Goal: Information Seeking & Learning: Learn about a topic

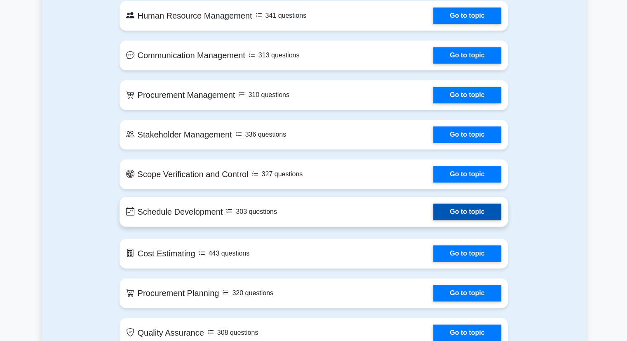
scroll to position [934, 0]
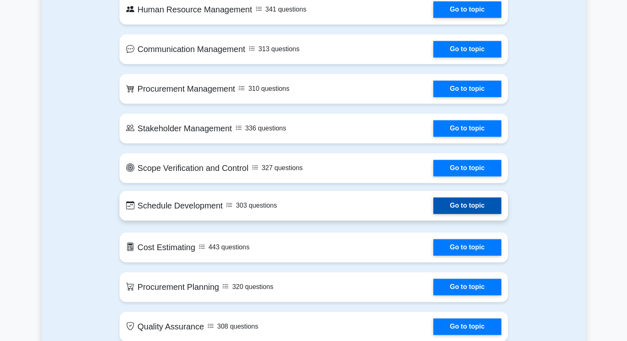
click at [467, 210] on link "Go to topic" at bounding box center [467, 205] width 68 height 16
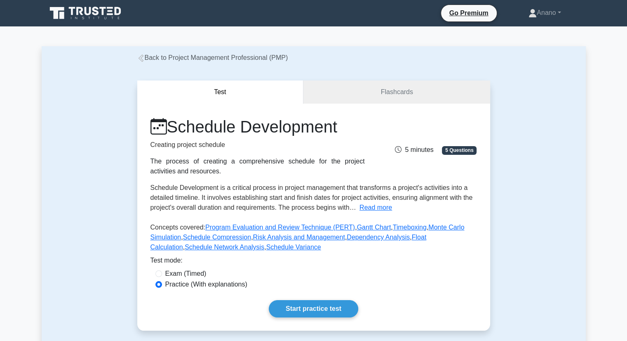
scroll to position [31, 0]
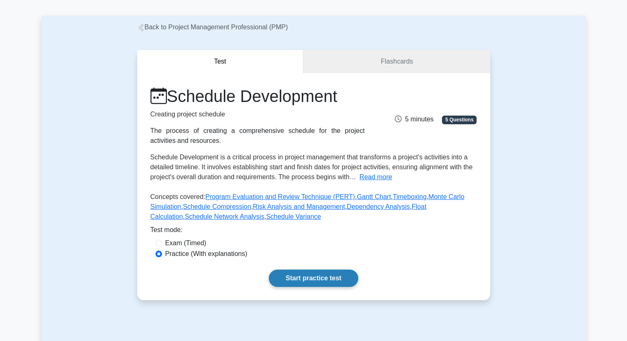
click at [327, 280] on link "Start practice test" at bounding box center [313, 277] width 89 height 17
click at [296, 276] on link "Start practice test" at bounding box center [313, 277] width 89 height 17
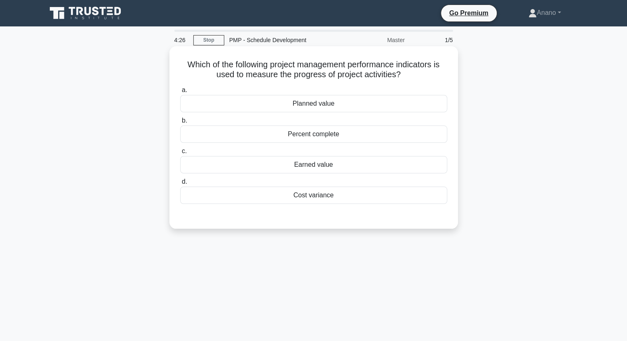
click at [341, 104] on div "Planned value" at bounding box center [313, 103] width 267 height 17
click at [180, 93] on input "a. Planned value" at bounding box center [180, 89] width 0 height 5
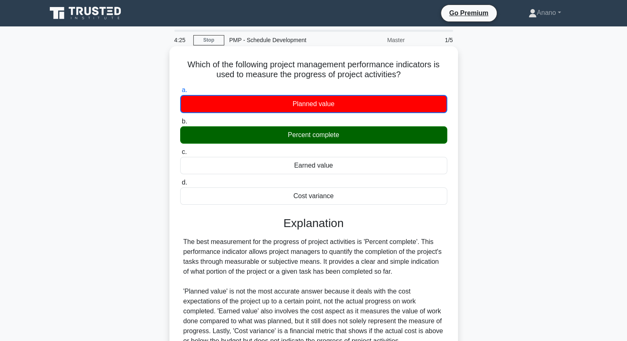
scroll to position [105, 0]
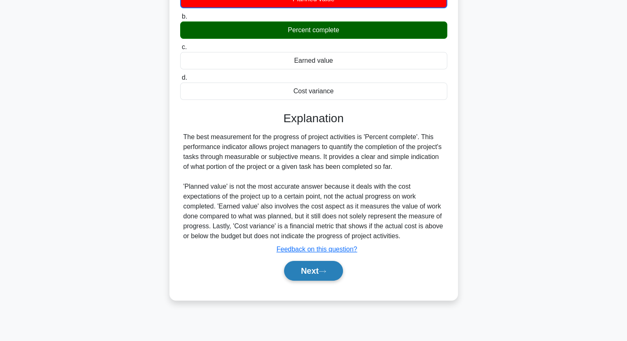
click at [312, 268] on button "Next" at bounding box center [313, 271] width 59 height 20
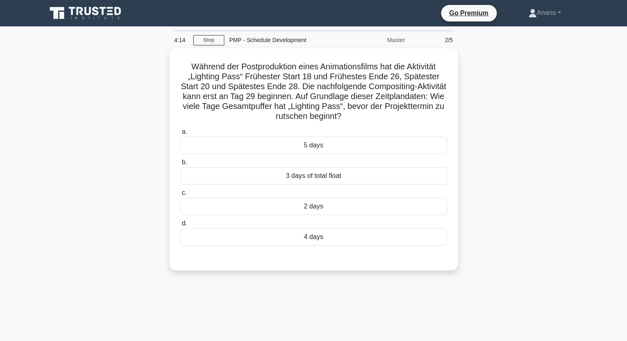
scroll to position [1, 0]
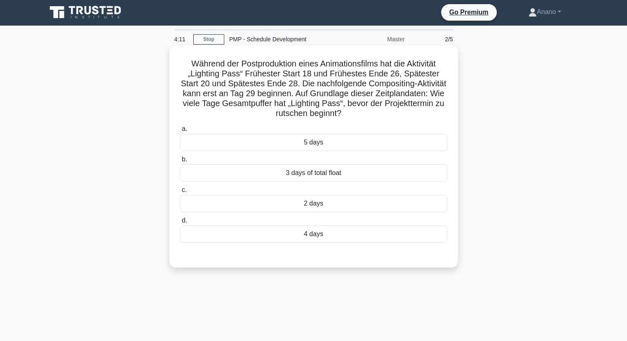
click at [239, 99] on h5 "Während der Postproduktion eines Animationsfilms hat die Aktivität „Lighting Pa…" at bounding box center [313, 89] width 269 height 60
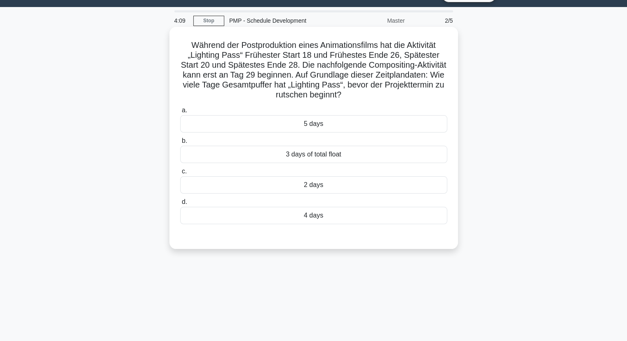
scroll to position [0, 0]
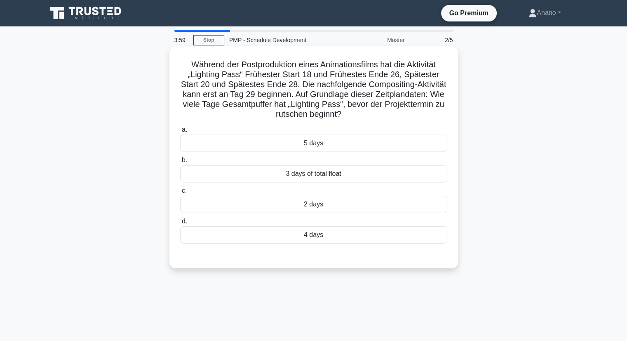
click at [325, 181] on div "3 days of total float" at bounding box center [313, 173] width 267 height 17
click at [180, 163] on input "b. 3 days of total float" at bounding box center [180, 160] width 0 height 5
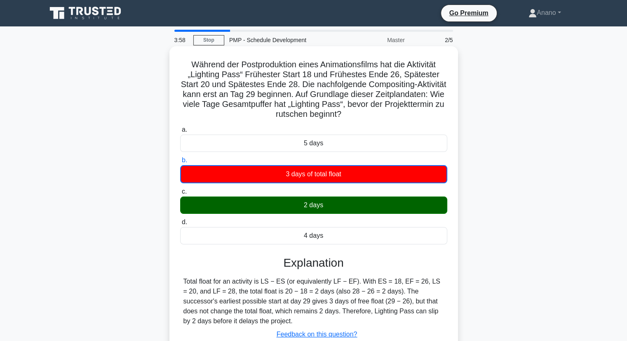
scroll to position [105, 0]
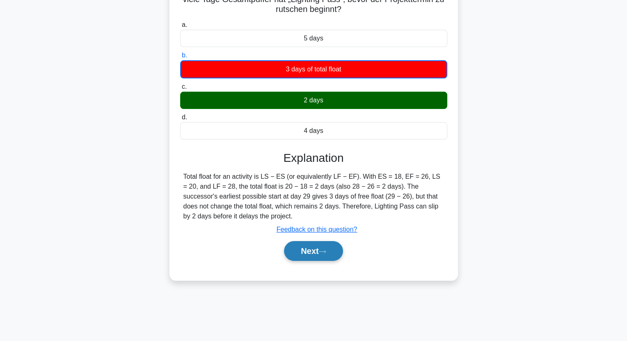
click at [320, 252] on button "Next" at bounding box center [313, 251] width 59 height 20
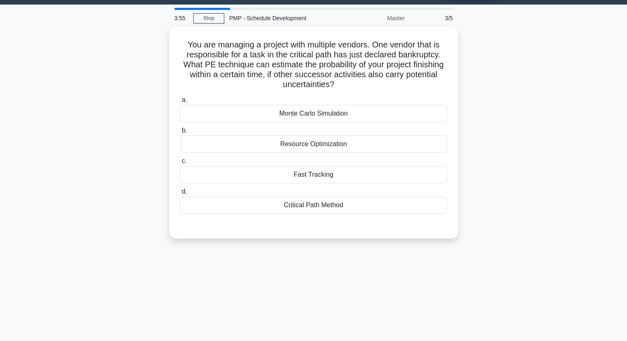
scroll to position [21, 0]
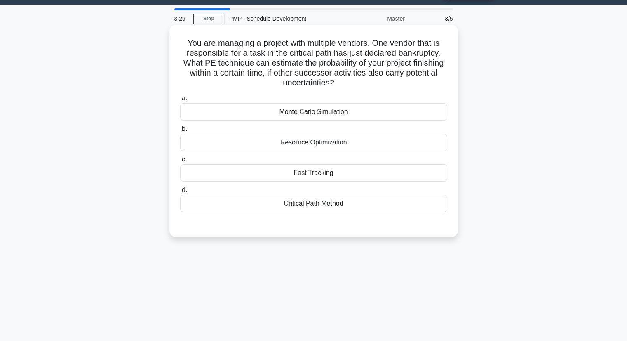
click at [327, 177] on div "Fast Tracking" at bounding box center [313, 172] width 267 height 17
click at [180, 162] on input "c. Fast Tracking" at bounding box center [180, 159] width 0 height 5
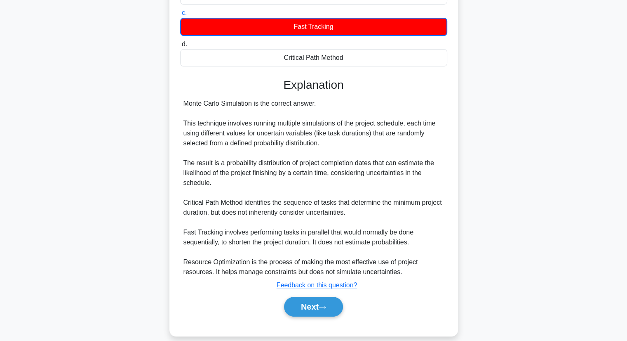
scroll to position [178, 0]
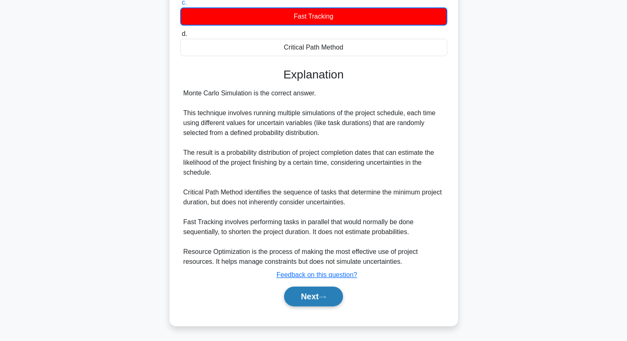
click at [300, 294] on button "Next" at bounding box center [313, 296] width 59 height 20
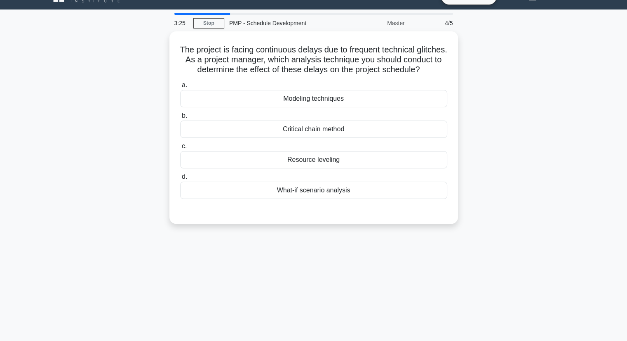
scroll to position [16, 0]
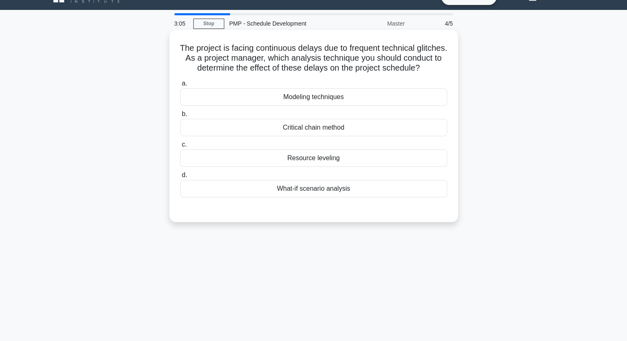
click at [323, 167] on div "Resource leveling" at bounding box center [313, 157] width 267 height 17
click at [180, 147] on input "c. Resource leveling" at bounding box center [180, 144] width 0 height 5
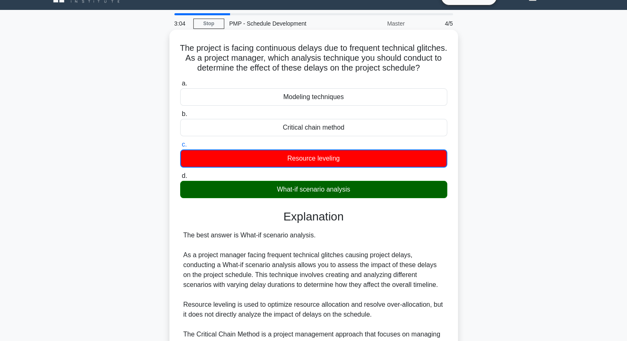
scroll to position [148, 0]
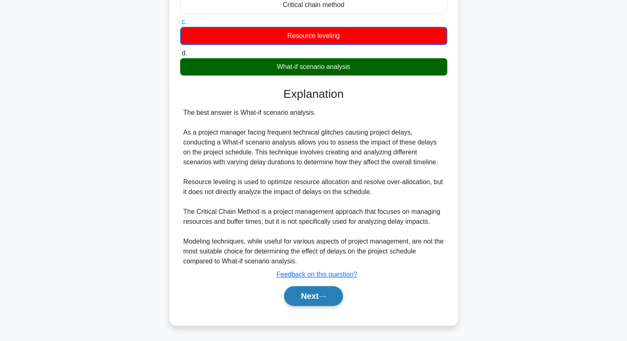
click at [318, 299] on button "Next" at bounding box center [313, 296] width 59 height 20
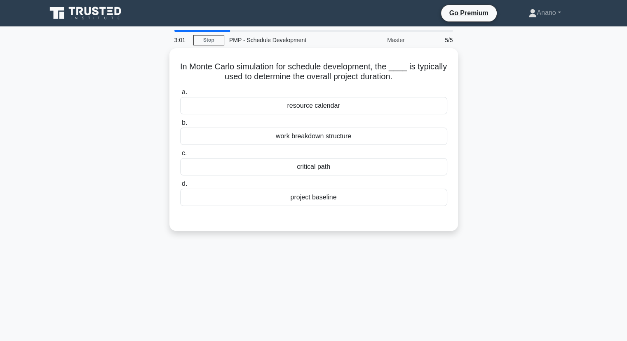
scroll to position [0, 0]
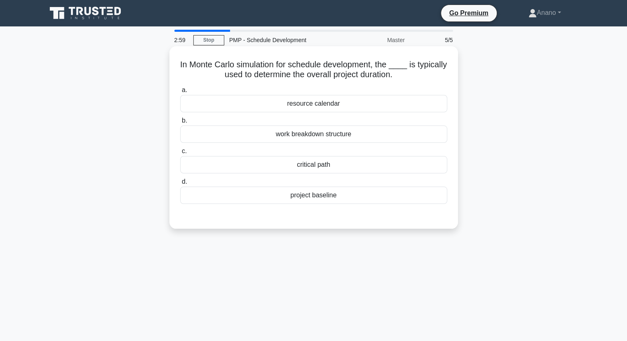
click at [323, 141] on div "work breakdown structure" at bounding box center [313, 133] width 267 height 17
click at [180, 123] on input "b. work breakdown structure" at bounding box center [180, 120] width 0 height 5
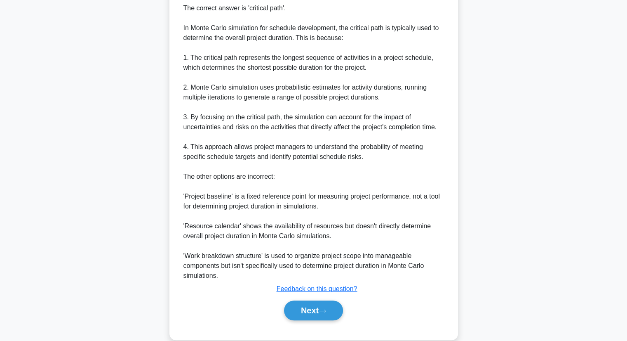
scroll to position [247, 0]
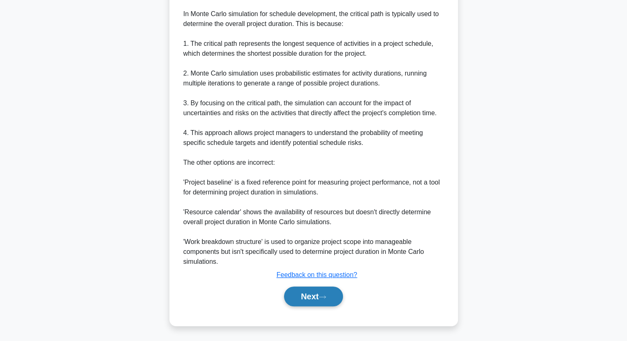
click at [312, 299] on button "Next" at bounding box center [313, 296] width 59 height 20
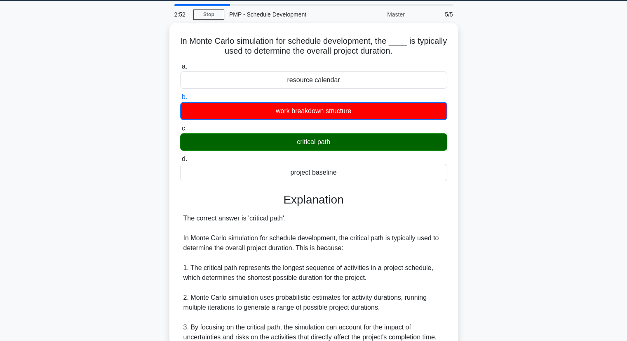
scroll to position [0, 0]
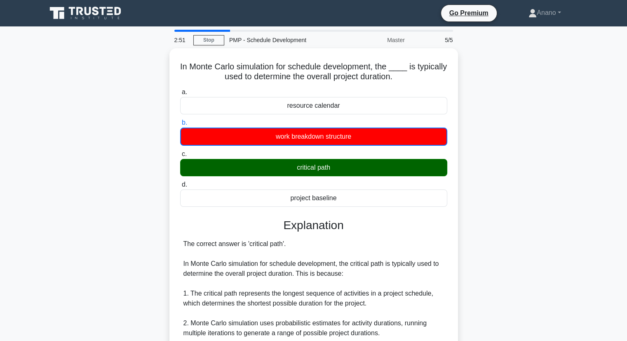
click at [77, 14] on icon at bounding box center [79, 11] width 7 height 8
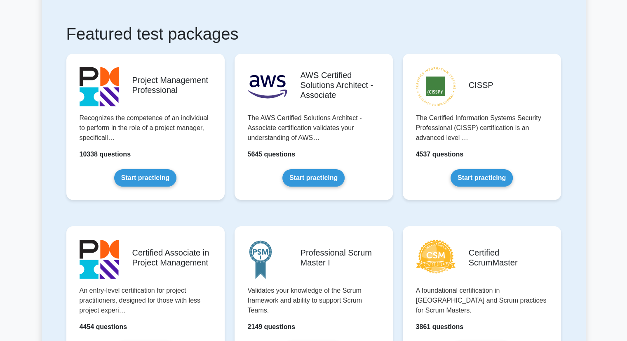
scroll to position [137, 0]
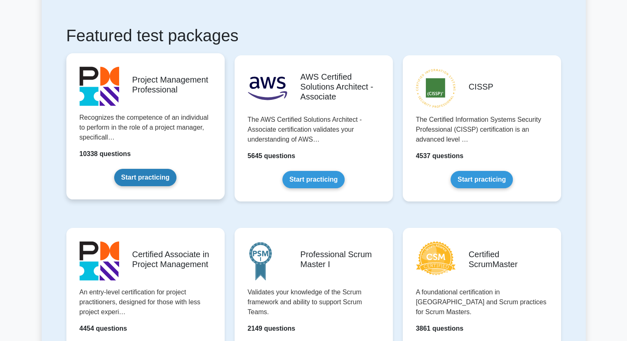
click at [167, 170] on link "Start practicing" at bounding box center [145, 177] width 62 height 17
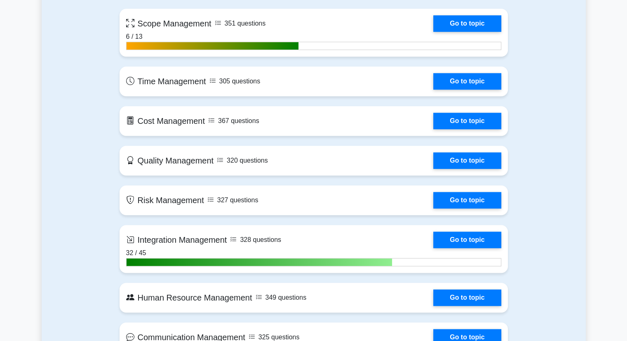
scroll to position [695, 0]
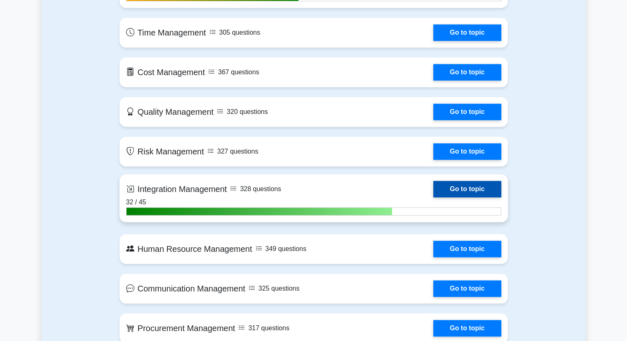
click at [471, 190] on link "Go to topic" at bounding box center [467, 189] width 68 height 16
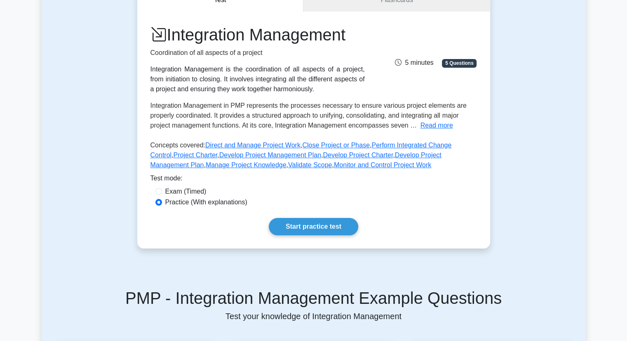
scroll to position [94, 0]
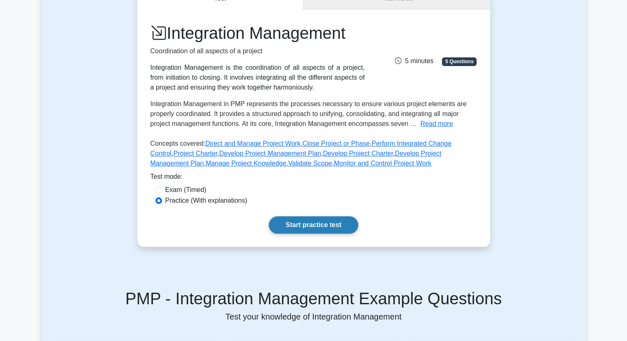
click at [322, 225] on link "Start practice test" at bounding box center [313, 224] width 89 height 17
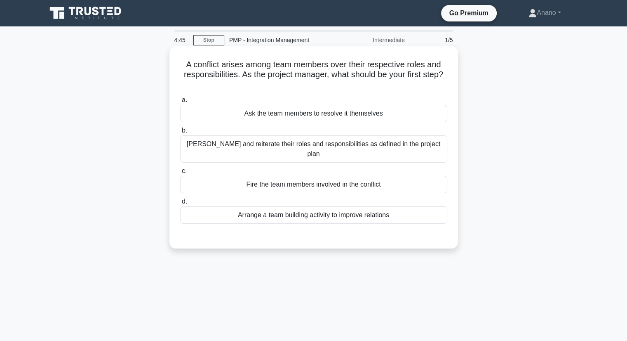
click at [310, 146] on div "[PERSON_NAME] and reiterate their roles and responsibilities as defined in the …" at bounding box center [313, 148] width 267 height 27
click at [180, 133] on input "b. [PERSON_NAME] and reiterate their roles and responsibilities as defined in t…" at bounding box center [180, 130] width 0 height 5
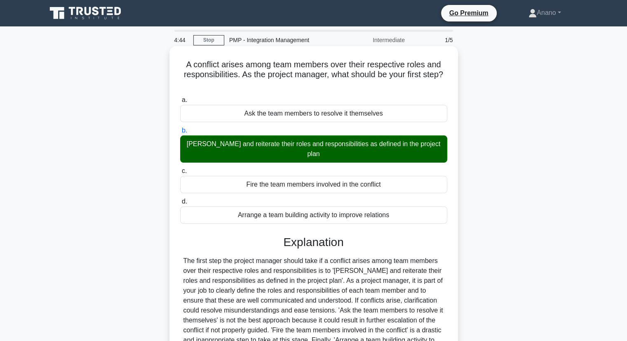
scroll to position [105, 0]
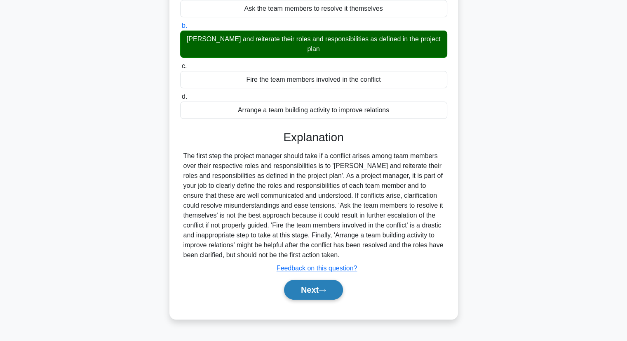
click at [313, 280] on button "Next" at bounding box center [313, 290] width 59 height 20
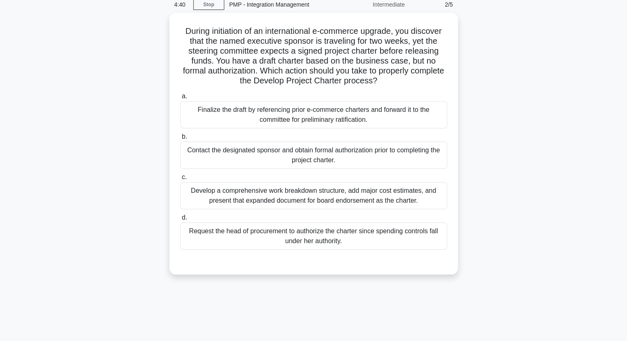
scroll to position [25, 0]
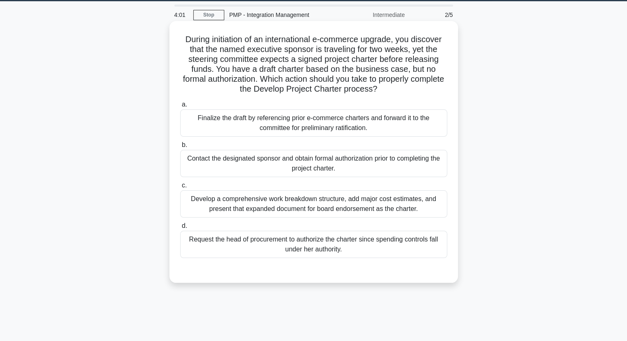
click at [314, 169] on div "Contact the designated sponsor and obtain formal authorization prior to complet…" at bounding box center [313, 163] width 267 height 27
click at [180, 148] on input "b. Contact the designated sponsor and obtain formal authorization prior to comp…" at bounding box center [180, 144] width 0 height 5
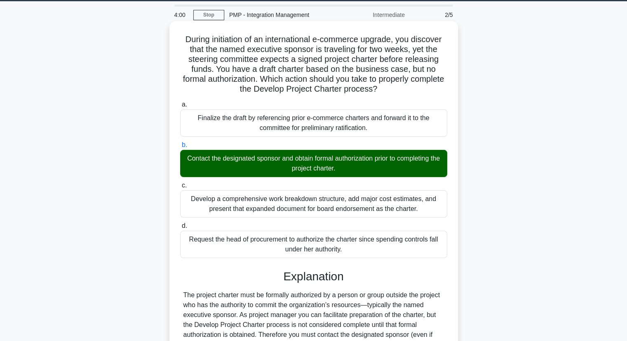
scroll to position [207, 0]
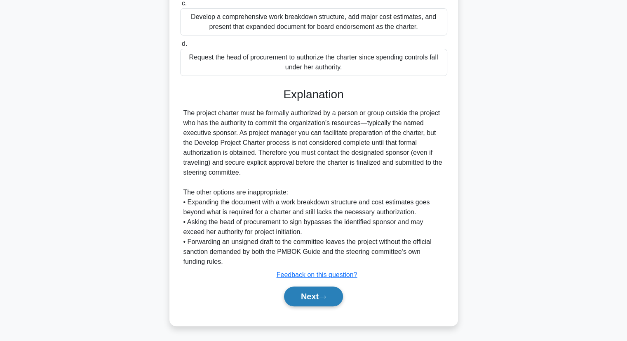
click at [307, 295] on button "Next" at bounding box center [313, 296] width 59 height 20
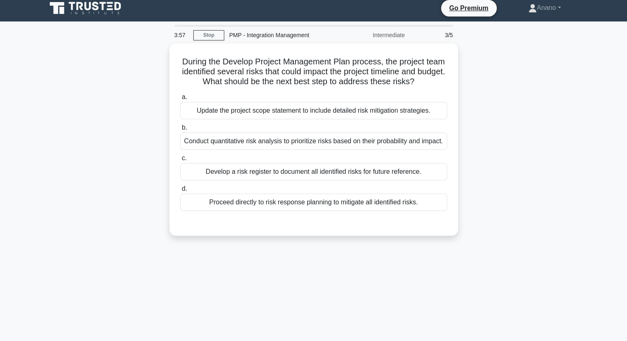
scroll to position [5, 0]
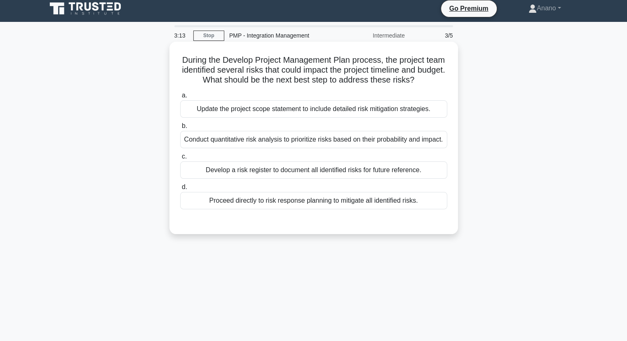
click at [307, 171] on div "Develop a risk register to document all identified risks for future reference." at bounding box center [313, 169] width 267 height 17
click at [180, 159] on input "c. Develop a risk register to document all identified risks for future referenc…" at bounding box center [180, 156] width 0 height 5
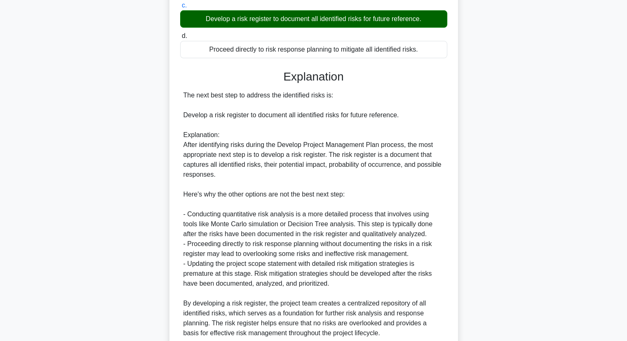
scroll to position [226, 0]
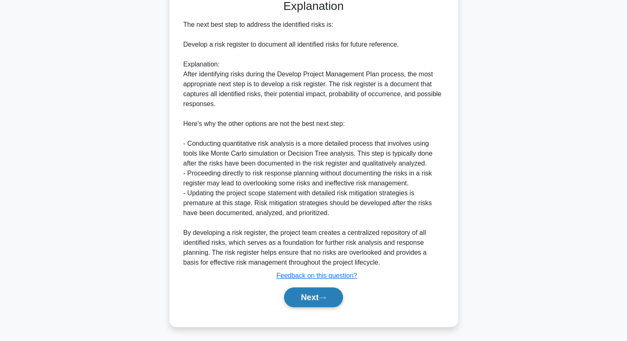
click at [312, 305] on button "Next" at bounding box center [313, 297] width 59 height 20
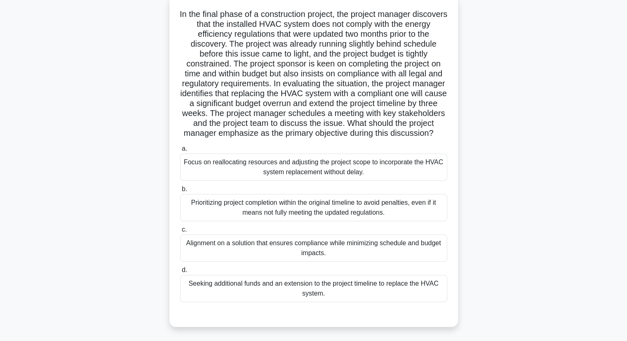
scroll to position [53, 0]
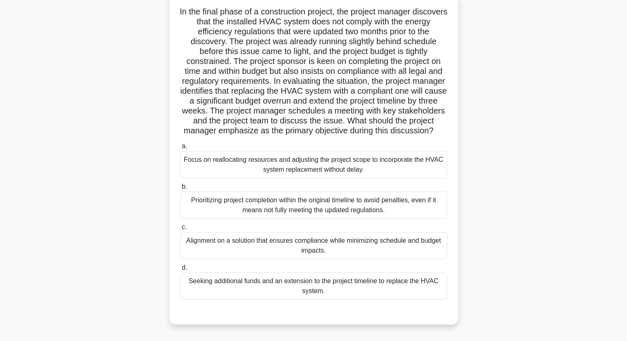
click at [315, 168] on div "Focus on reallocating resources and adjusting the project scope to incorporate …" at bounding box center [313, 164] width 267 height 27
click at [180, 149] on input "a. Focus on reallocating resources and adjusting the project scope to incorpora…" at bounding box center [180, 146] width 0 height 5
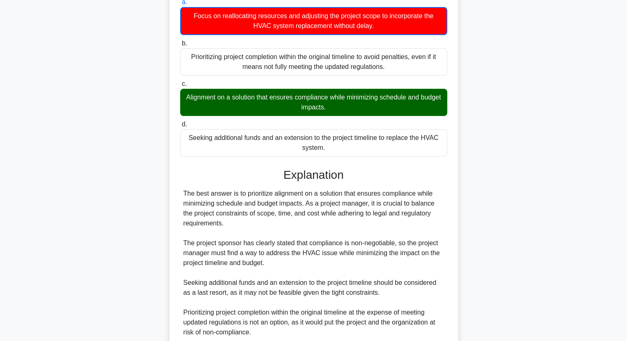
scroll to position [317, 0]
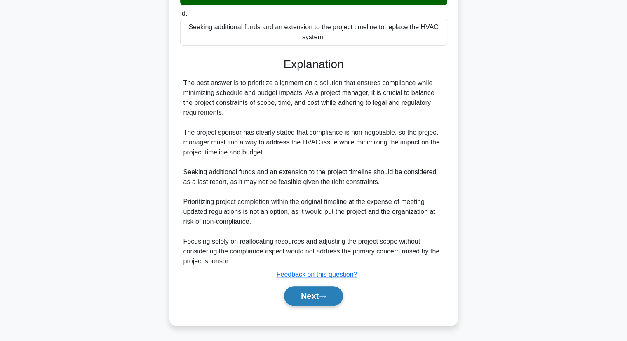
click at [305, 296] on button "Next" at bounding box center [313, 296] width 59 height 20
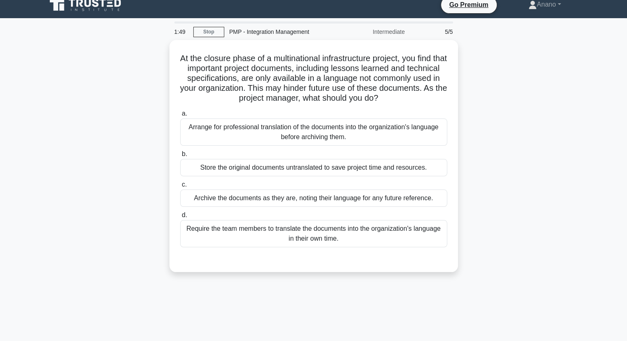
scroll to position [8, 0]
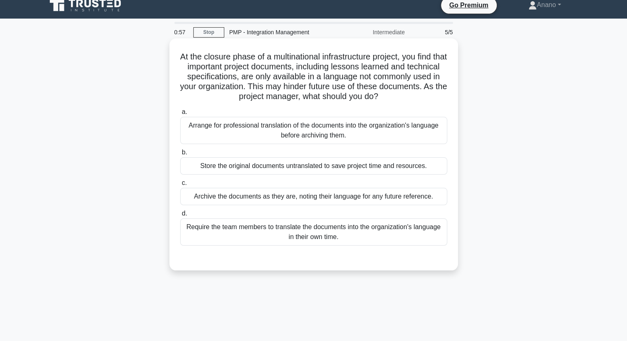
click at [289, 130] on div "Arrange for professional translation of the documents into the organization's l…" at bounding box center [313, 130] width 267 height 27
click at [180, 115] on input "a. Arrange for professional translation of the documents into the organization'…" at bounding box center [180, 111] width 0 height 5
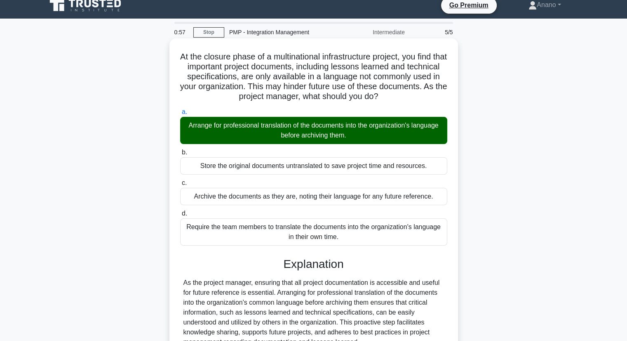
scroll to position [105, 0]
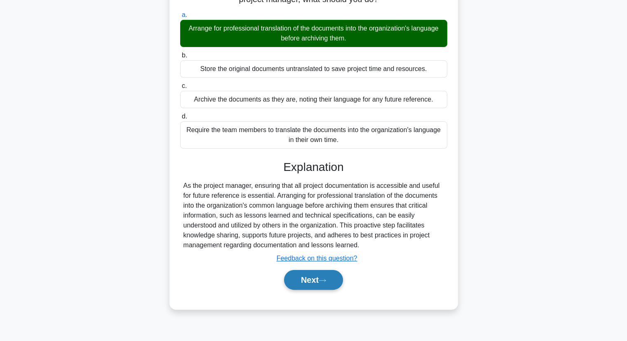
click at [308, 271] on button "Next" at bounding box center [313, 280] width 59 height 20
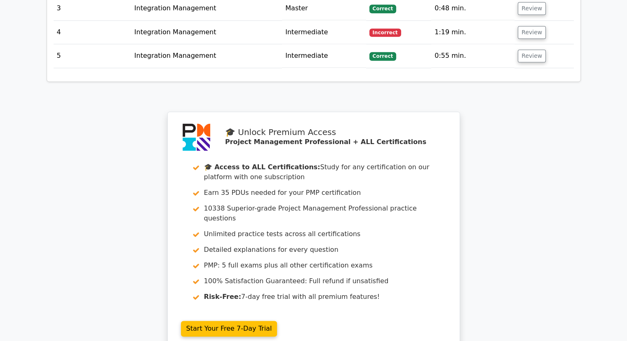
scroll to position [1221, 0]
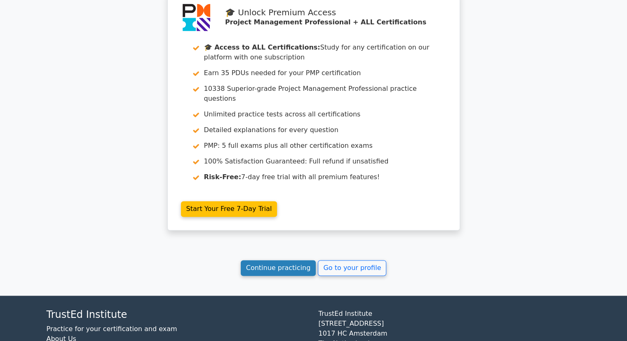
click at [272, 260] on link "Continue practicing" at bounding box center [278, 268] width 75 height 16
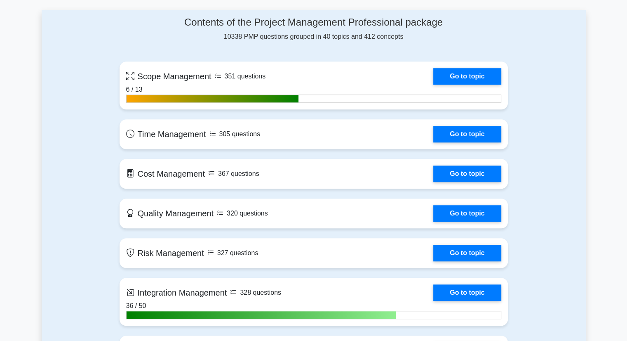
scroll to position [595, 0]
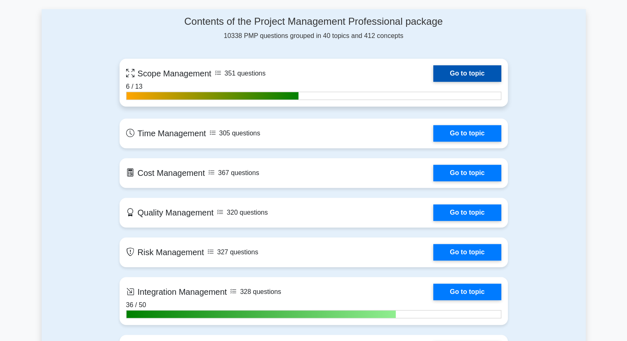
click at [463, 69] on link "Go to topic" at bounding box center [467, 73] width 68 height 16
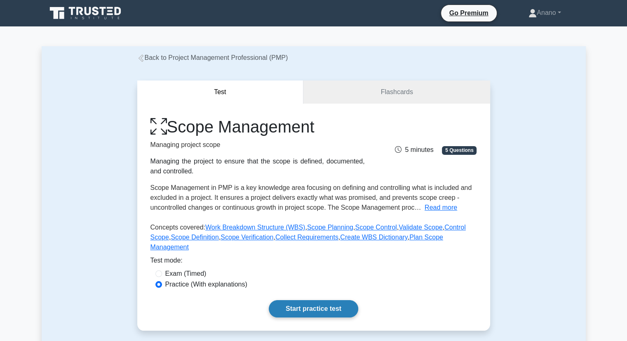
click at [344, 300] on link "Start practice test" at bounding box center [313, 308] width 89 height 17
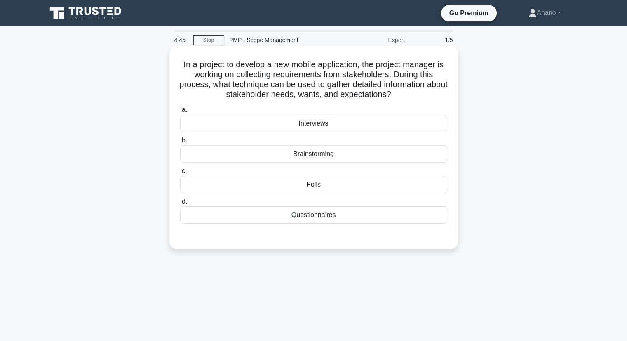
click at [355, 122] on div "Interviews" at bounding box center [313, 123] width 267 height 17
click at [180, 113] on input "a. Interviews" at bounding box center [180, 109] width 0 height 5
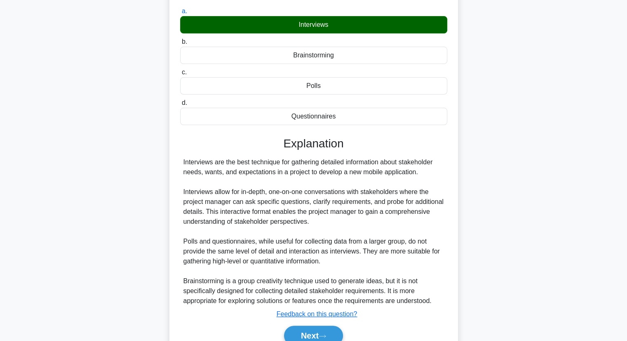
scroll to position [129, 0]
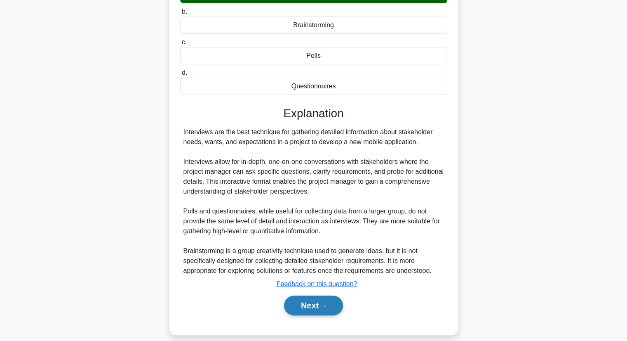
click at [306, 299] on button "Next" at bounding box center [313, 305] width 59 height 20
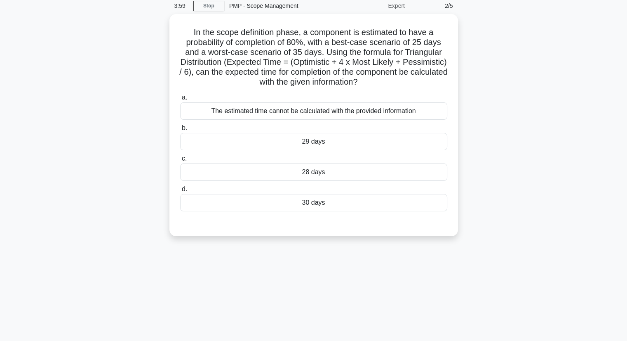
scroll to position [31, 0]
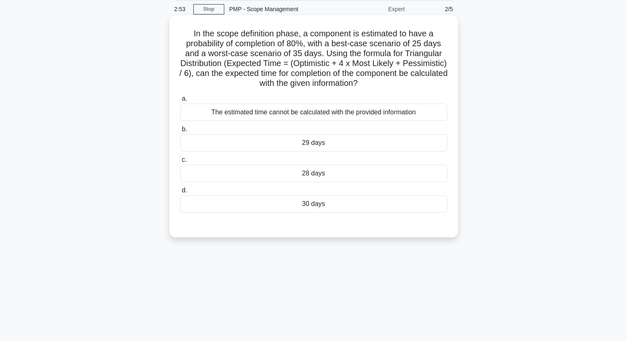
click at [318, 206] on div "30 days" at bounding box center [313, 203] width 267 height 17
click at [180, 193] on input "d. 30 days" at bounding box center [180, 190] width 0 height 5
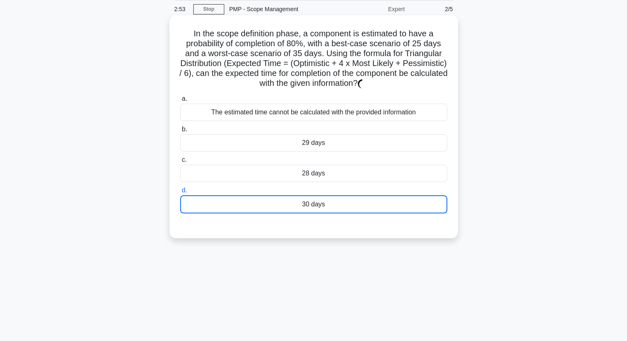
click at [318, 206] on div "30 days" at bounding box center [313, 204] width 267 height 18
click at [180, 193] on input "d. 30 days" at bounding box center [180, 190] width 0 height 5
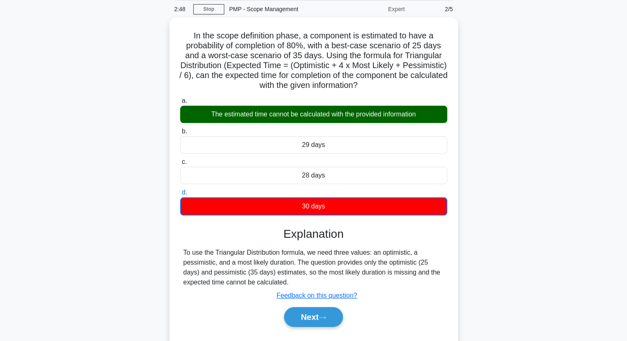
click at [128, 233] on div "In the scope definition phase, a component is estimated to have a probability o…" at bounding box center [314, 186] width 544 height 339
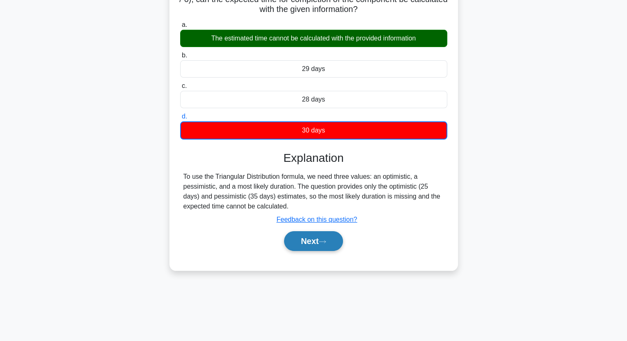
click at [334, 240] on button "Next" at bounding box center [313, 241] width 59 height 20
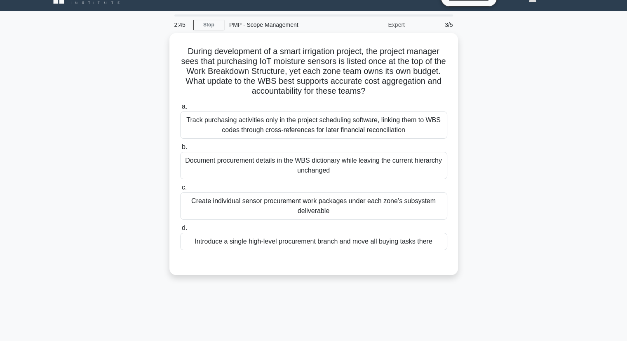
scroll to position [12, 0]
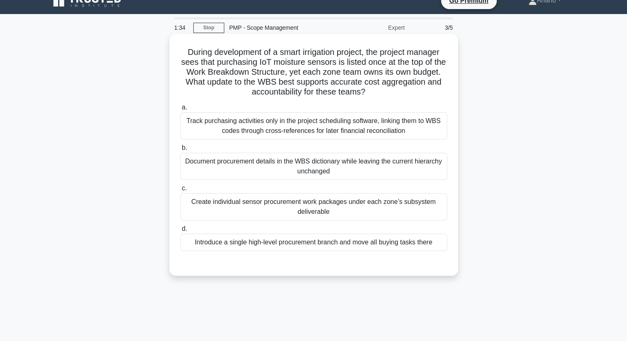
click at [424, 174] on div "Document procurement details in the WBS dictionary while leaving the current hi…" at bounding box center [313, 166] width 267 height 27
click at [180, 151] on input "b. Document procurement details in the WBS dictionary while leaving the current…" at bounding box center [180, 147] width 0 height 5
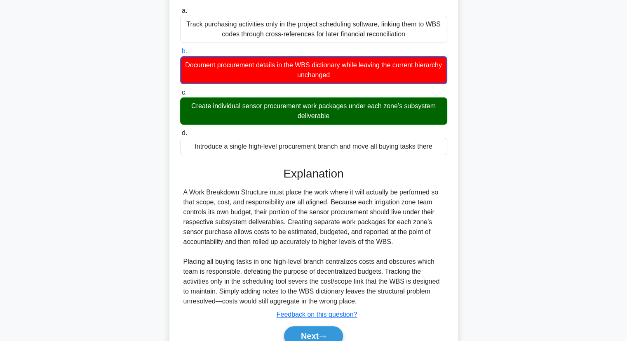
scroll to position [125, 0]
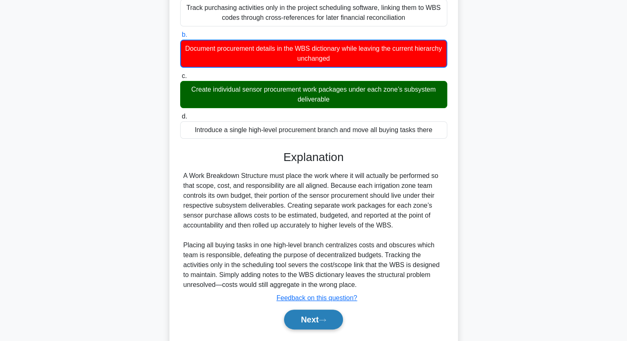
click at [326, 318] on icon at bounding box center [322, 320] width 7 height 5
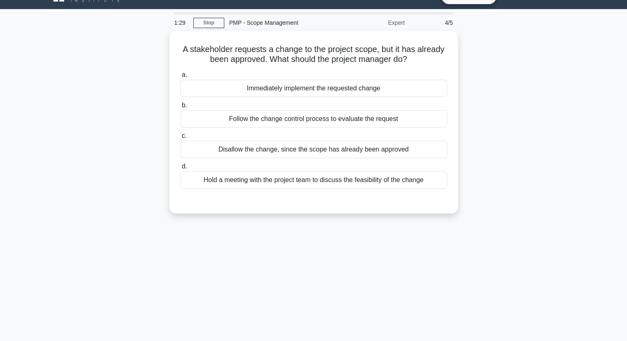
scroll to position [0, 0]
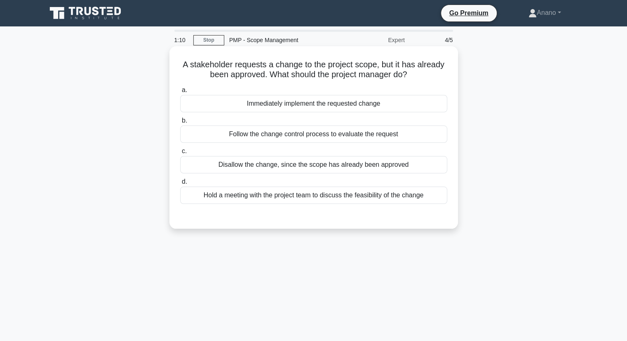
drag, startPoint x: 353, startPoint y: 133, endPoint x: 323, endPoint y: 129, distance: 30.9
drag, startPoint x: 323, startPoint y: 129, endPoint x: 290, endPoint y: 134, distance: 33.4
click at [290, 134] on div "Follow the change control process to evaluate the request" at bounding box center [313, 133] width 267 height 17
click at [180, 123] on input "b. Follow the change control process to evaluate the request" at bounding box center [180, 120] width 0 height 5
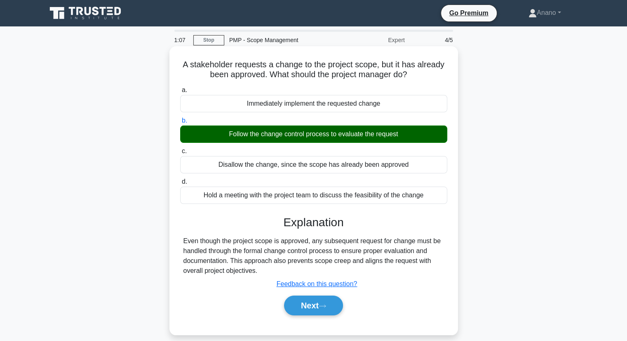
scroll to position [90, 0]
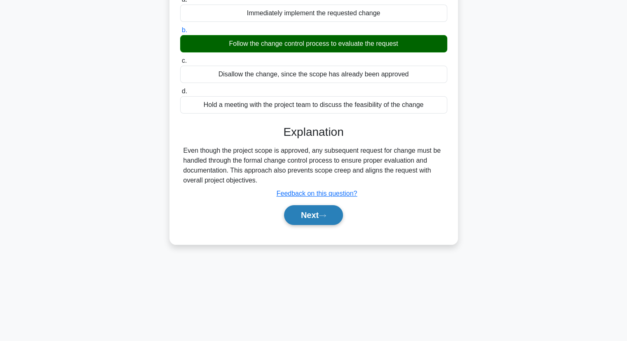
click at [325, 213] on icon at bounding box center [322, 215] width 7 height 5
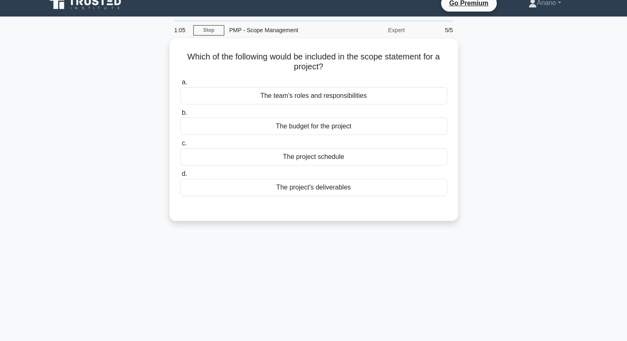
scroll to position [0, 0]
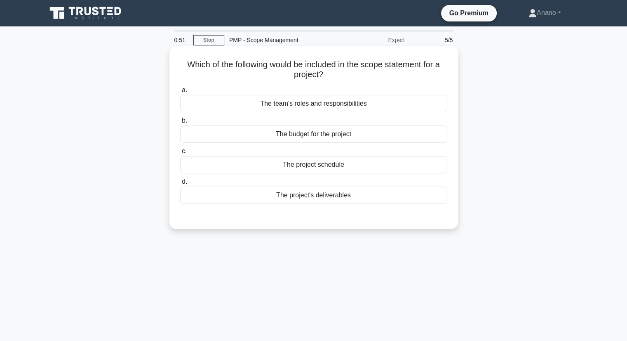
click at [337, 195] on div "The project's deliverables" at bounding box center [313, 194] width 267 height 17
click at [180, 184] on input "d. The project's deliverables" at bounding box center [180, 181] width 0 height 5
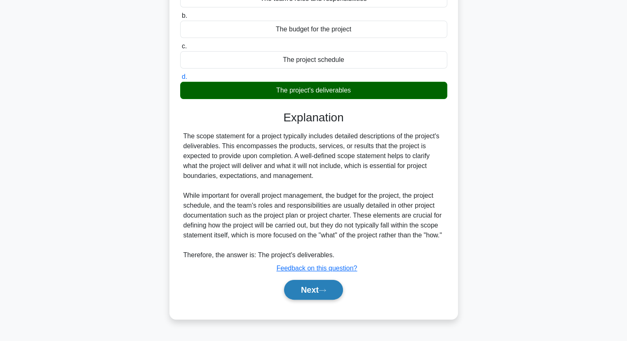
scroll to position [108, 0]
click at [328, 299] on button "Next" at bounding box center [313, 290] width 59 height 20
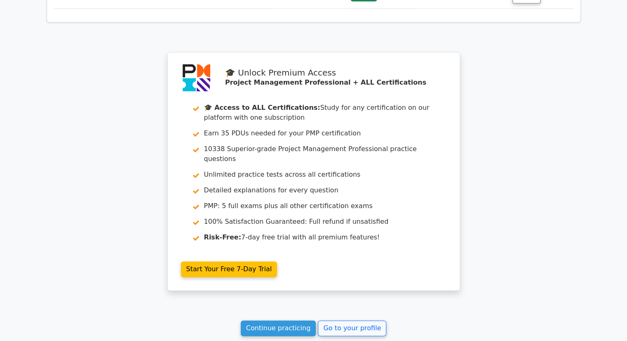
scroll to position [1211, 0]
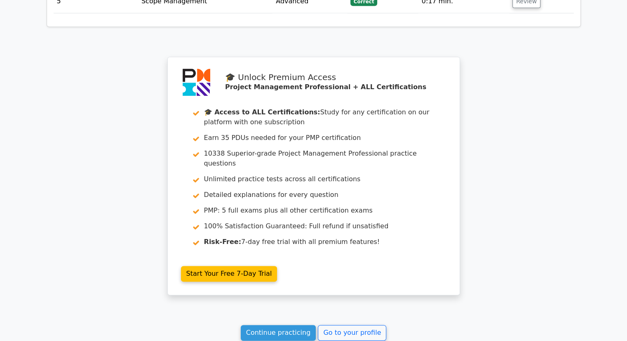
click at [283, 325] on link "Continue practicing" at bounding box center [278, 333] width 75 height 16
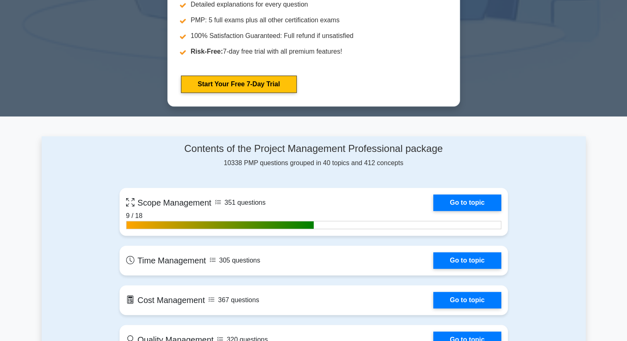
scroll to position [492, 0]
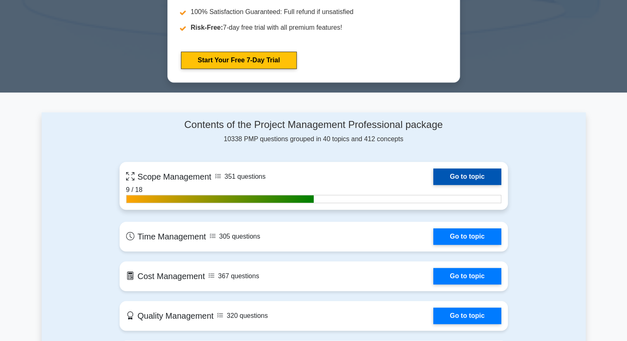
click at [452, 175] on link "Go to topic" at bounding box center [467, 176] width 68 height 16
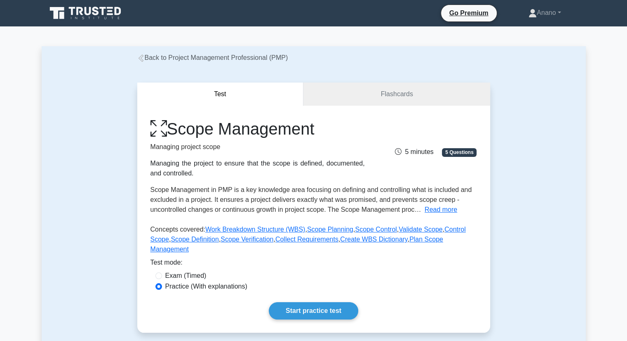
scroll to position [61, 0]
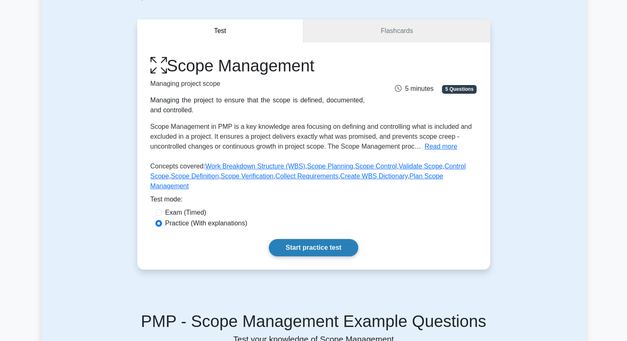
click at [330, 241] on link "Start practice test" at bounding box center [313, 247] width 89 height 17
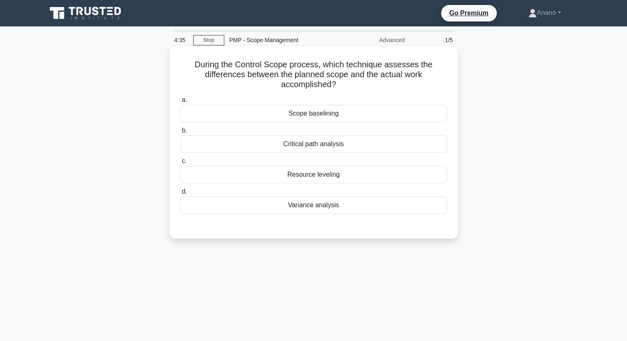
click at [331, 114] on div "Scope baselining" at bounding box center [313, 113] width 267 height 17
click at [180, 103] on input "a. Scope baselining" at bounding box center [180, 99] width 0 height 5
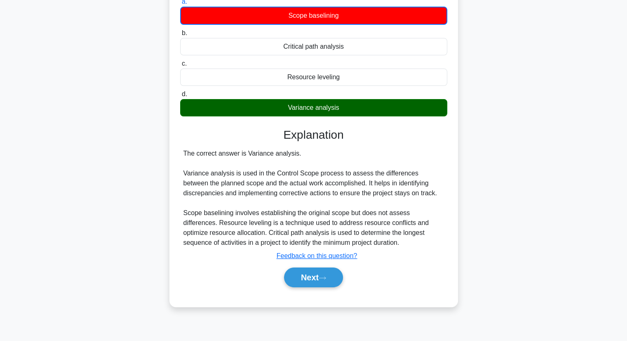
scroll to position [105, 0]
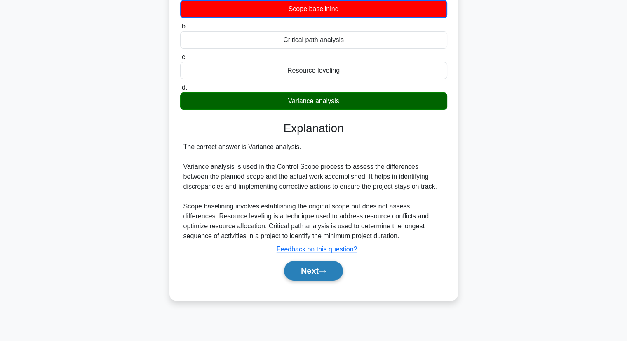
click at [320, 264] on button "Next" at bounding box center [313, 271] width 59 height 20
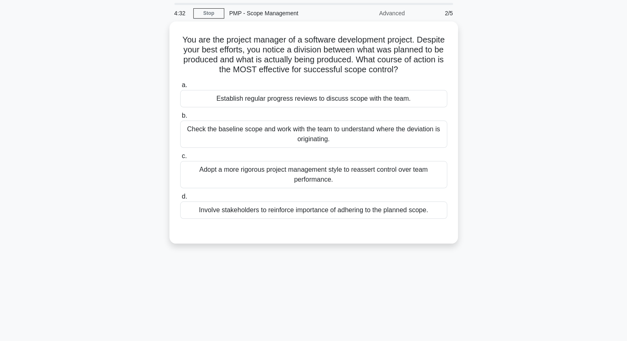
scroll to position [26, 0]
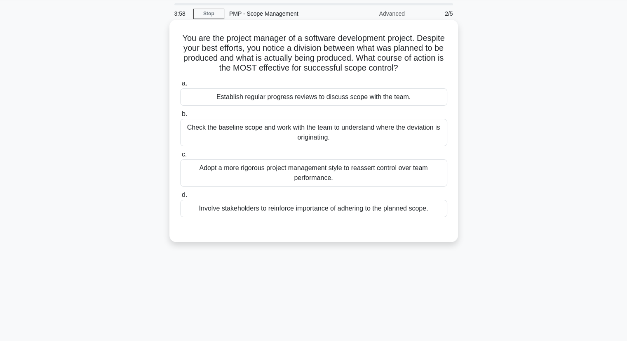
click at [321, 126] on div "Check the baseline scope and work with the team to understand where the deviati…" at bounding box center [313, 132] width 267 height 27
click at [180, 117] on input "b. Check the baseline scope and work with the team to understand where the devi…" at bounding box center [180, 113] width 0 height 5
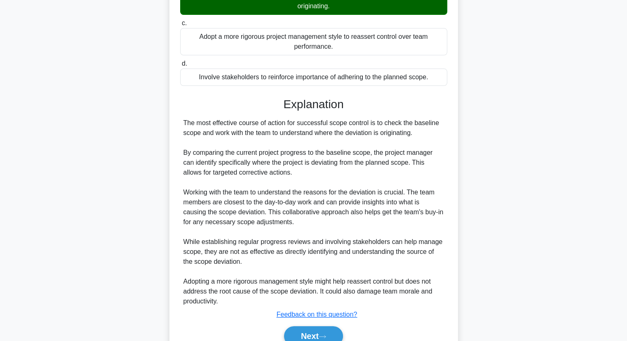
scroll to position [197, 0]
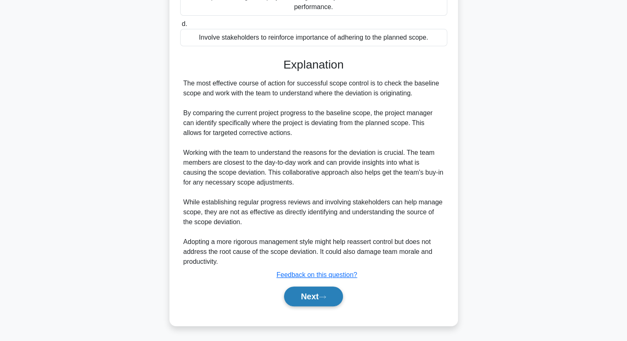
click at [313, 303] on button "Next" at bounding box center [313, 296] width 59 height 20
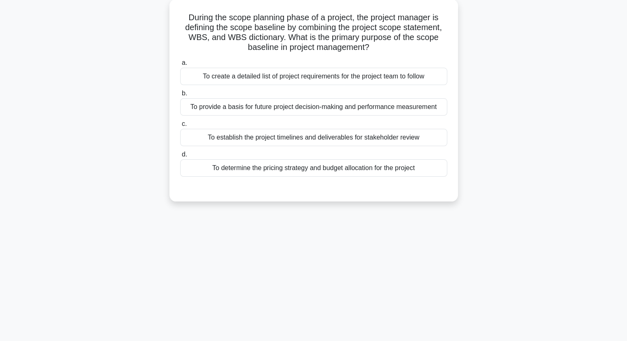
scroll to position [9, 0]
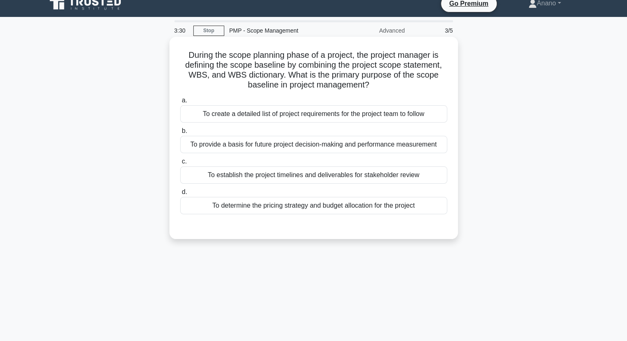
click at [312, 120] on div "To create a detailed list of project requirements for the project team to follow" at bounding box center [313, 113] width 267 height 17
click at [180, 103] on input "a. To create a detailed list of project requirements for the project team to fo…" at bounding box center [180, 100] width 0 height 5
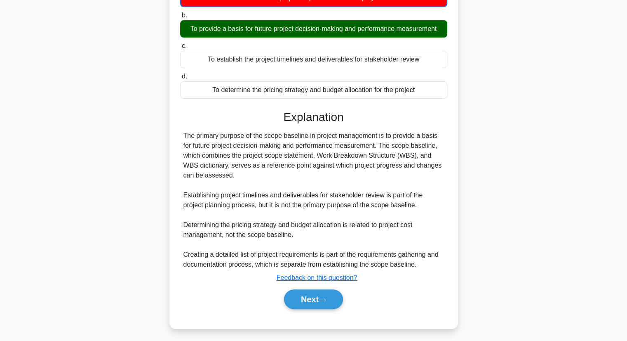
scroll to position [129, 0]
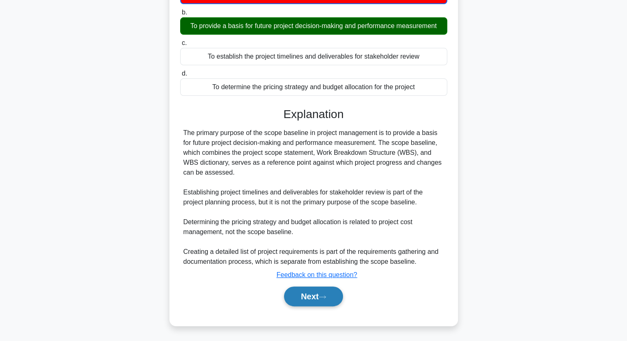
click at [316, 296] on button "Next" at bounding box center [313, 296] width 59 height 20
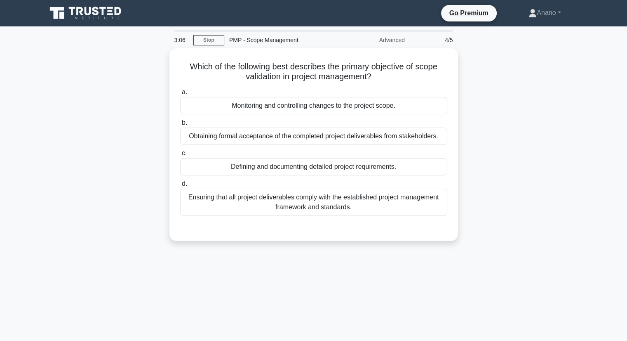
scroll to position [0, 0]
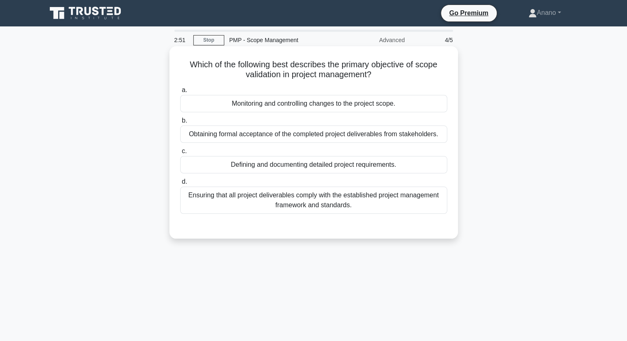
click at [302, 137] on div "Obtaining formal acceptance of the completed project deliverables from stakehol…" at bounding box center [313, 133] width 267 height 17
click at [180, 123] on input "b. Obtaining formal acceptance of the completed project deliverables from stake…" at bounding box center [180, 120] width 0 height 5
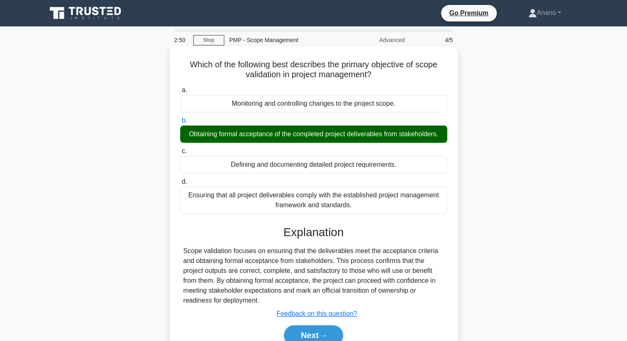
scroll to position [105, 0]
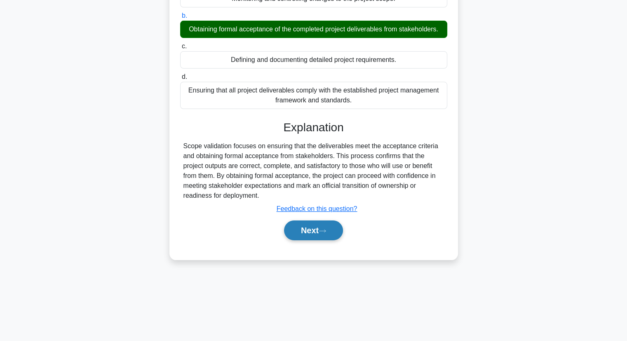
click at [300, 224] on button "Next" at bounding box center [313, 230] width 59 height 20
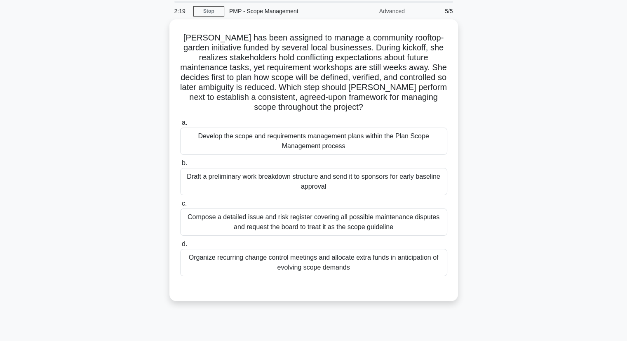
scroll to position [29, 0]
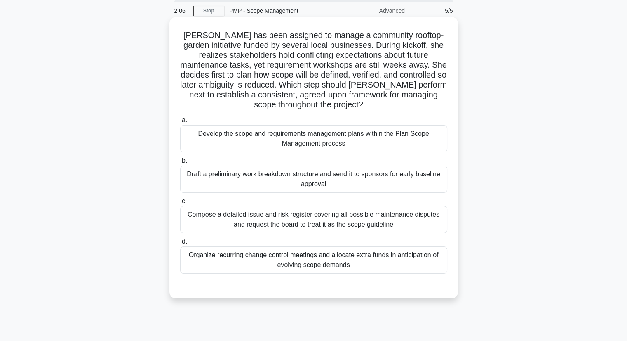
click at [398, 125] on div "Develop the scope and requirements management plans within the Plan Scope Manag…" at bounding box center [313, 138] width 267 height 27
click at [180, 123] on input "a. Develop the scope and requirements management plans within the Plan Scope Ma…" at bounding box center [180, 120] width 0 height 5
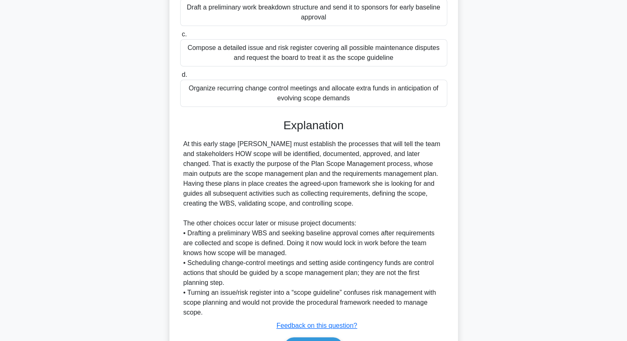
scroll to position [247, 0]
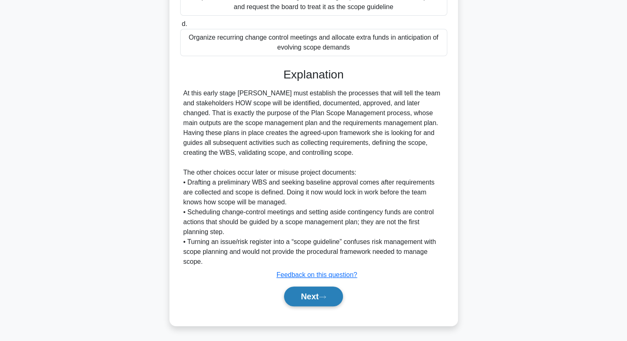
click at [318, 298] on button "Next" at bounding box center [313, 296] width 59 height 20
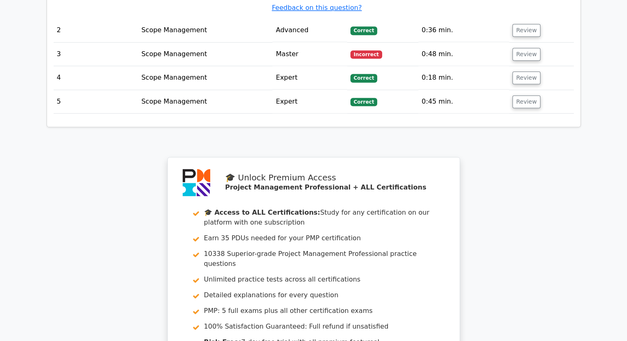
scroll to position [1223, 0]
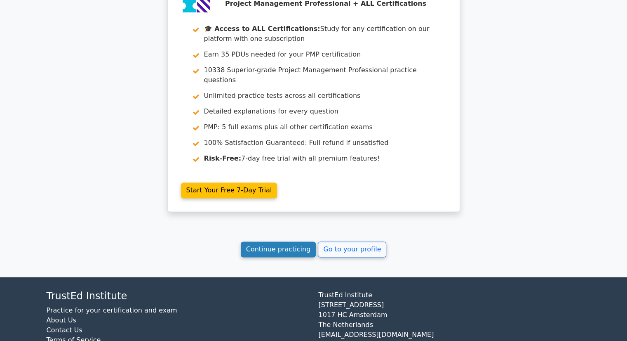
click at [271, 241] on link "Continue practicing" at bounding box center [278, 249] width 75 height 16
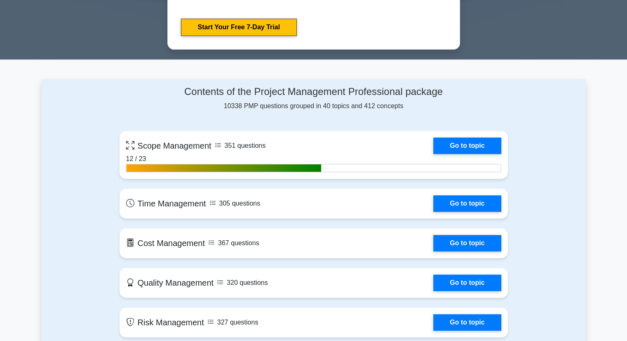
scroll to position [516, 0]
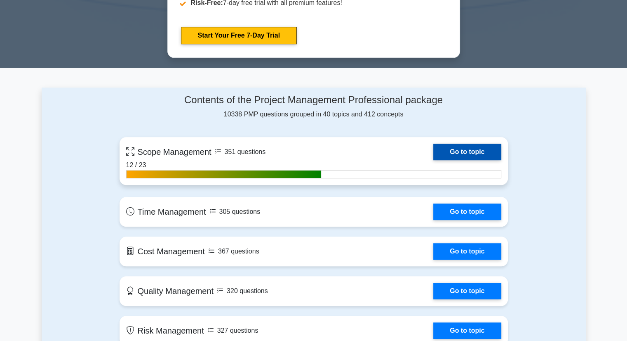
click at [446, 151] on link "Go to topic" at bounding box center [467, 152] width 68 height 16
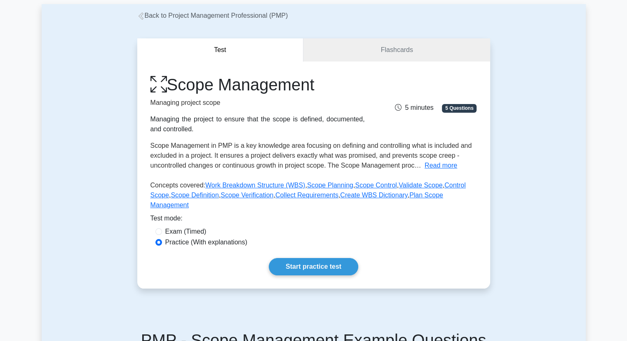
scroll to position [45, 0]
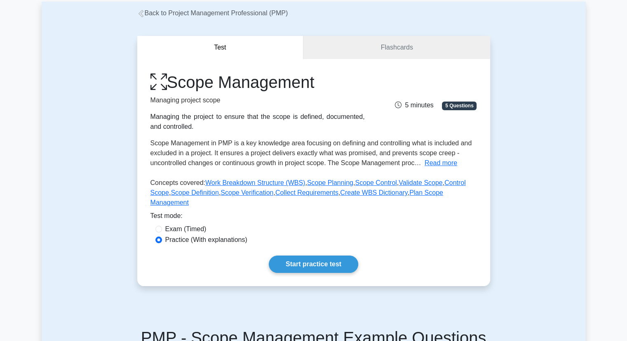
click at [358, 261] on div "Start practice test" at bounding box center [314, 263] width 327 height 17
click at [333, 258] on link "Start practice test" at bounding box center [313, 263] width 89 height 17
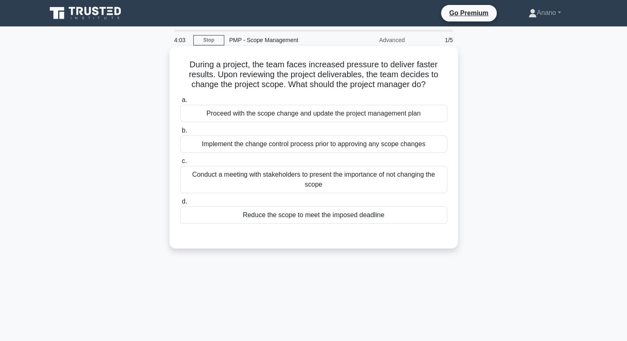
click at [294, 145] on div "Implement the change control process prior to approving any scope changes" at bounding box center [313, 143] width 267 height 17
click at [180, 133] on input "b. Implement the change control process prior to approving any scope changes" at bounding box center [180, 130] width 0 height 5
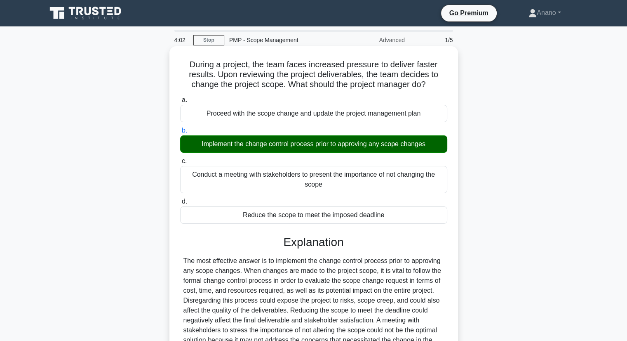
scroll to position [108, 0]
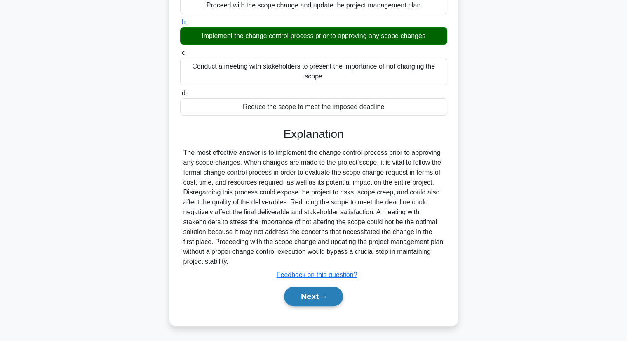
click at [316, 302] on button "Next" at bounding box center [313, 296] width 59 height 20
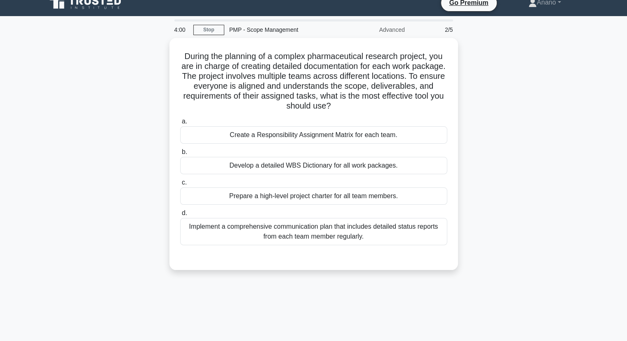
scroll to position [9, 0]
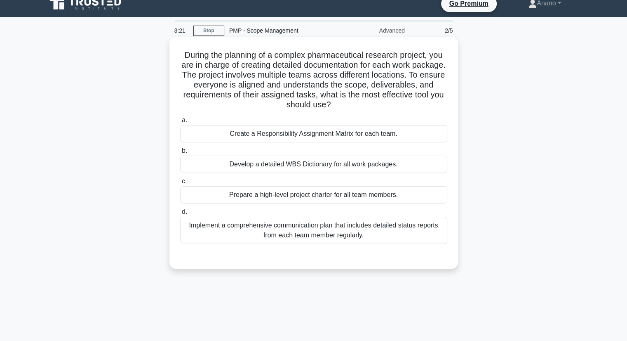
click at [288, 135] on div "Create a Responsibility Assignment Matrix for each team." at bounding box center [313, 133] width 267 height 17
click at [180, 123] on input "a. Create a Responsibility Assignment Matrix for each team." at bounding box center [180, 120] width 0 height 5
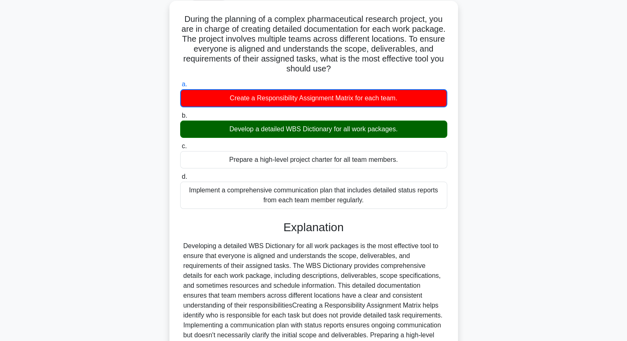
scroll to position [139, 0]
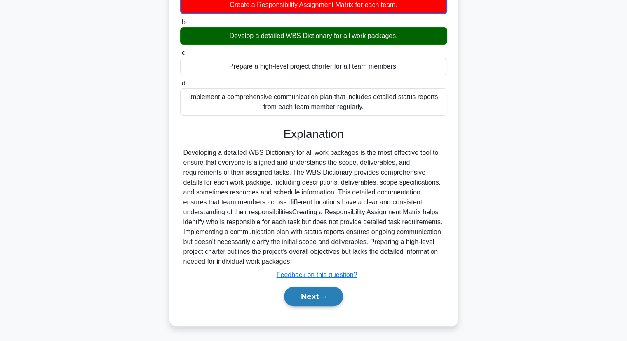
drag, startPoint x: 324, startPoint y: 301, endPoint x: 312, endPoint y: 297, distance: 13.0
click at [312, 297] on button "Next" at bounding box center [313, 296] width 59 height 20
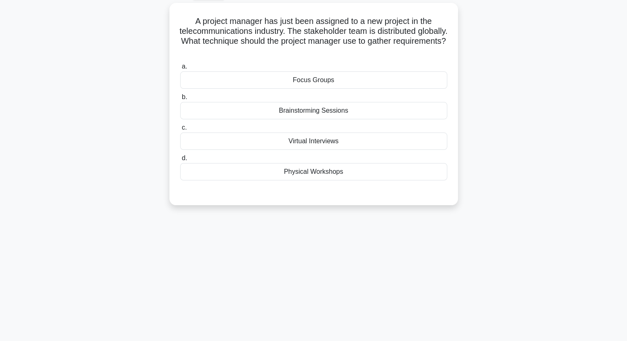
scroll to position [0, 0]
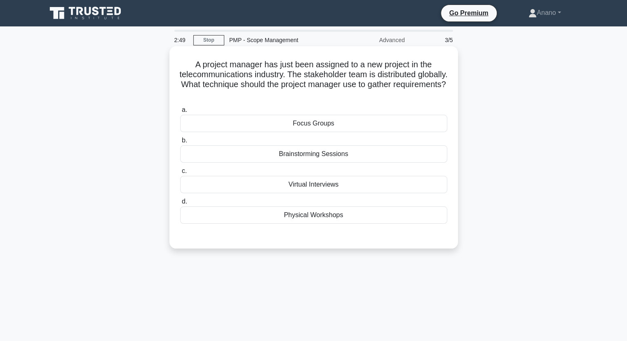
click at [307, 124] on div "Focus Groups" at bounding box center [313, 123] width 267 height 17
click at [180, 113] on input "a. Focus Groups" at bounding box center [180, 109] width 0 height 5
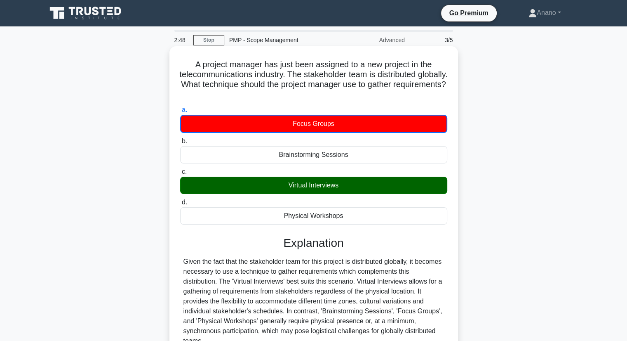
scroll to position [105, 0]
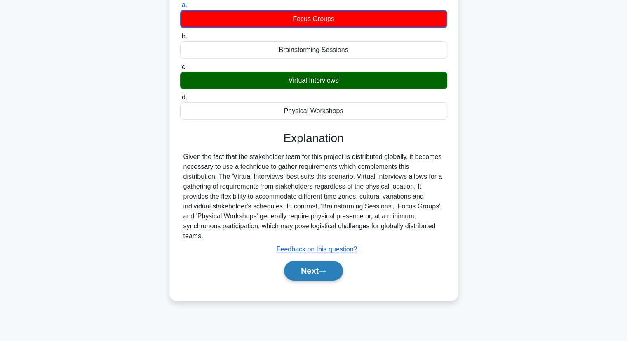
click at [319, 268] on button "Next" at bounding box center [313, 271] width 59 height 20
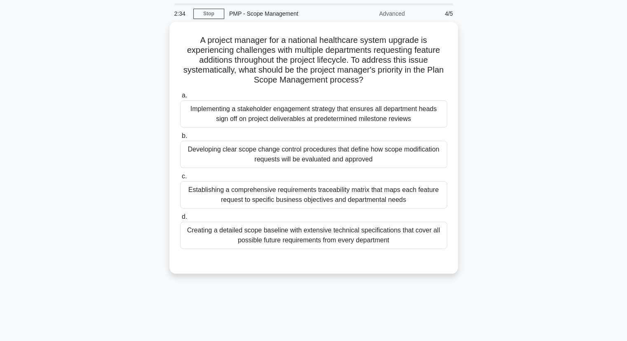
scroll to position [26, 0]
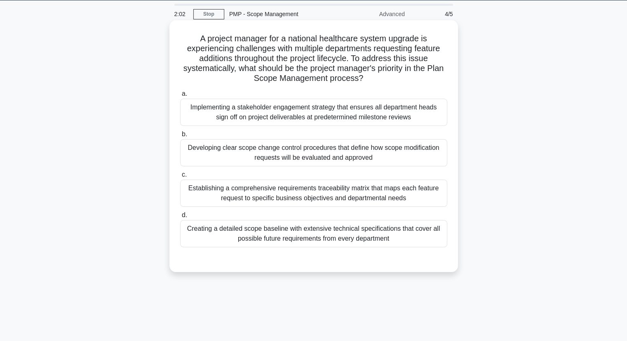
click at [307, 202] on div "Establishing a comprehensive requirements traceability matrix that maps each fe…" at bounding box center [313, 192] width 267 height 27
click at [180, 177] on input "c. Establishing a comprehensive requirements traceability matrix that maps each…" at bounding box center [180, 174] width 0 height 5
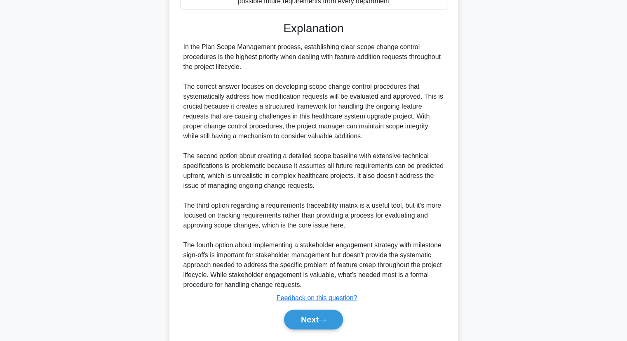
scroll to position [268, 0]
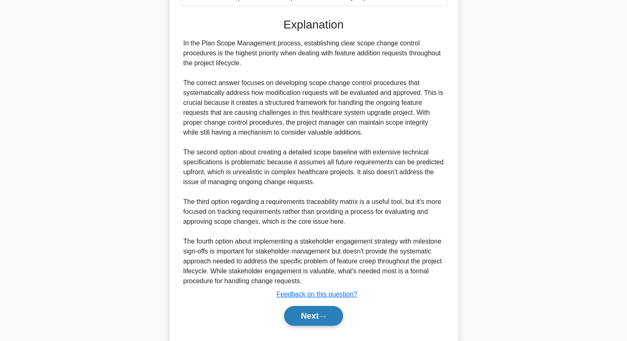
click at [310, 317] on button "Next" at bounding box center [313, 316] width 59 height 20
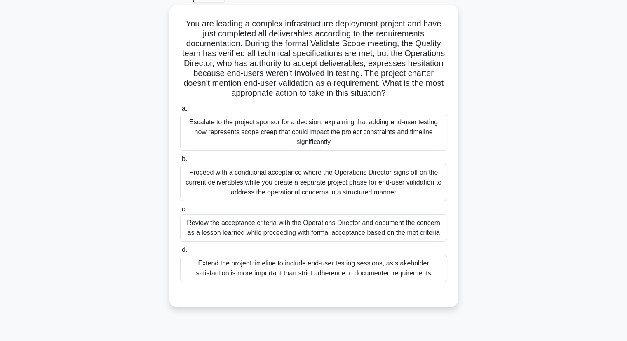
scroll to position [43, 0]
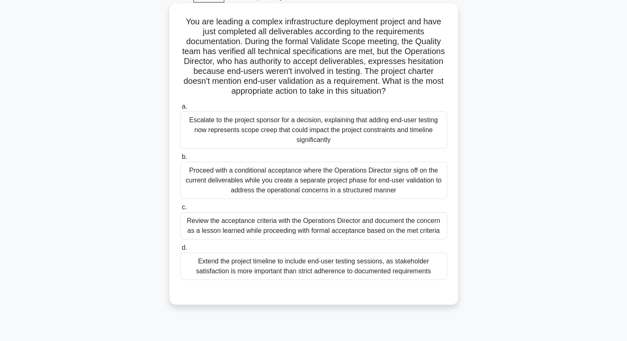
click at [308, 188] on div "Proceed with a conditional acceptance where the Operations Director signs off o…" at bounding box center [313, 180] width 267 height 37
click at [180, 160] on input "b. Proceed with a conditional acceptance where the Operations Director signs of…" at bounding box center [180, 156] width 0 height 5
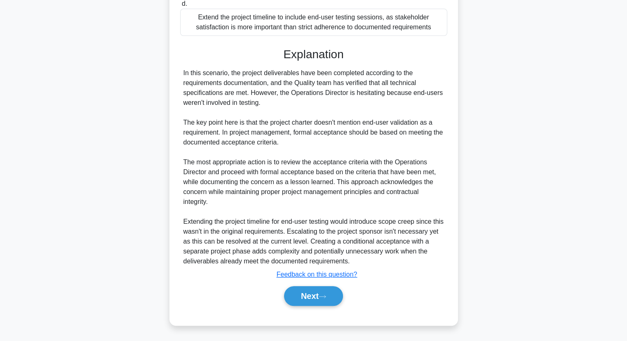
scroll to position [297, 0]
click at [295, 294] on button "Next" at bounding box center [313, 296] width 59 height 20
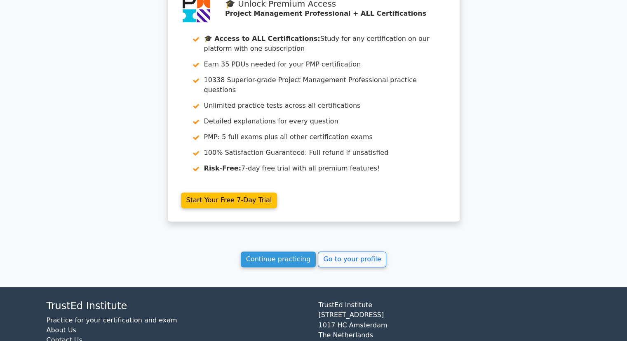
scroll to position [1248, 0]
click at [256, 252] on link "Continue practicing" at bounding box center [278, 260] width 75 height 16
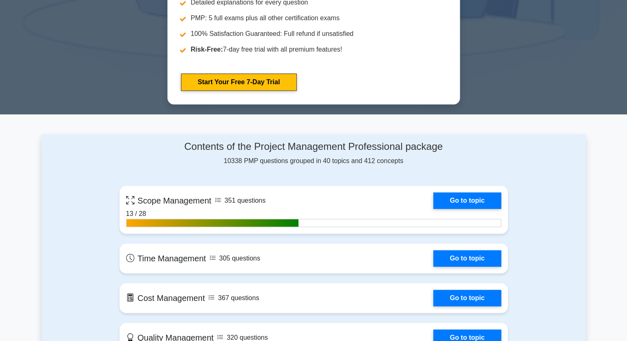
scroll to position [460, 0]
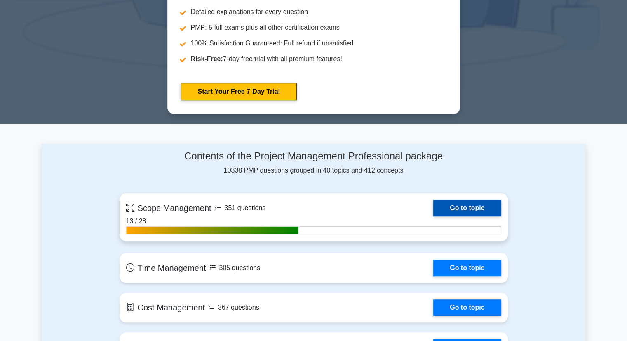
click at [436, 208] on link "Go to topic" at bounding box center [467, 208] width 68 height 16
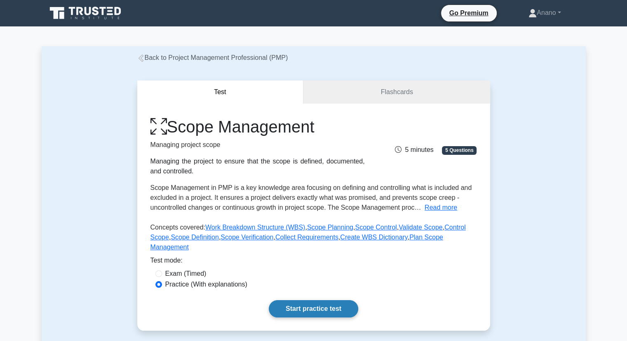
click at [338, 301] on link "Start practice test" at bounding box center [313, 308] width 89 height 17
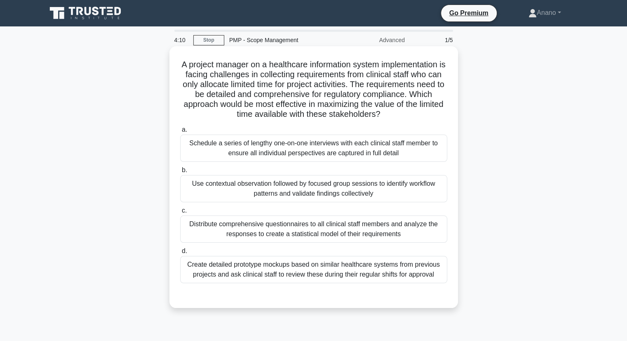
click at [196, 272] on div "Create detailed prototype mockups based on similar healthcare systems from prev…" at bounding box center [313, 269] width 267 height 27
click at [180, 254] on input "d. Create detailed prototype mockups based on similar healthcare systems from p…" at bounding box center [180, 250] width 0 height 5
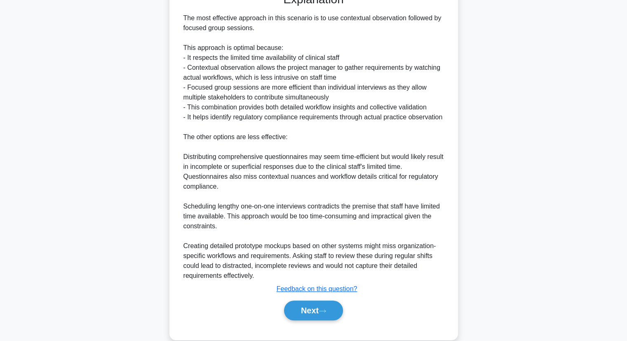
scroll to position [313, 0]
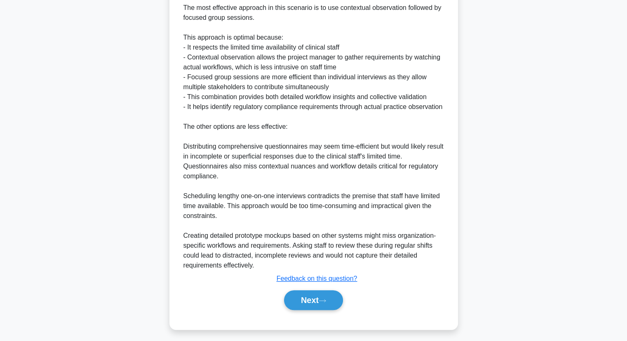
click at [309, 297] on div "Next" at bounding box center [313, 300] width 267 height 26
click at [308, 305] on button "Next" at bounding box center [313, 300] width 59 height 20
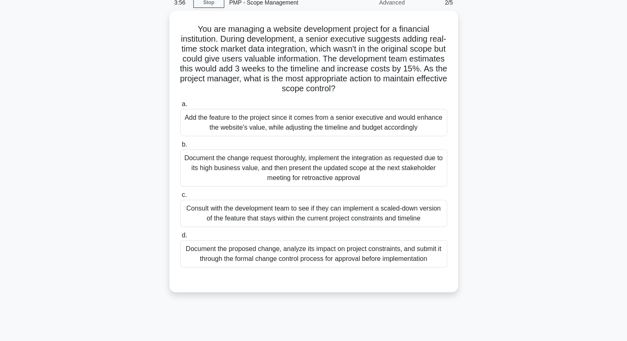
scroll to position [36, 0]
drag, startPoint x: 308, startPoint y: 305, endPoint x: 370, endPoint y: 277, distance: 67.5
click at [370, 277] on div "3:51 Stop PMP - Scope Management Advanced 2/5 You are managing a website develo…" at bounding box center [314, 199] width 544 height 412
